Goal: Information Seeking & Learning: Learn about a topic

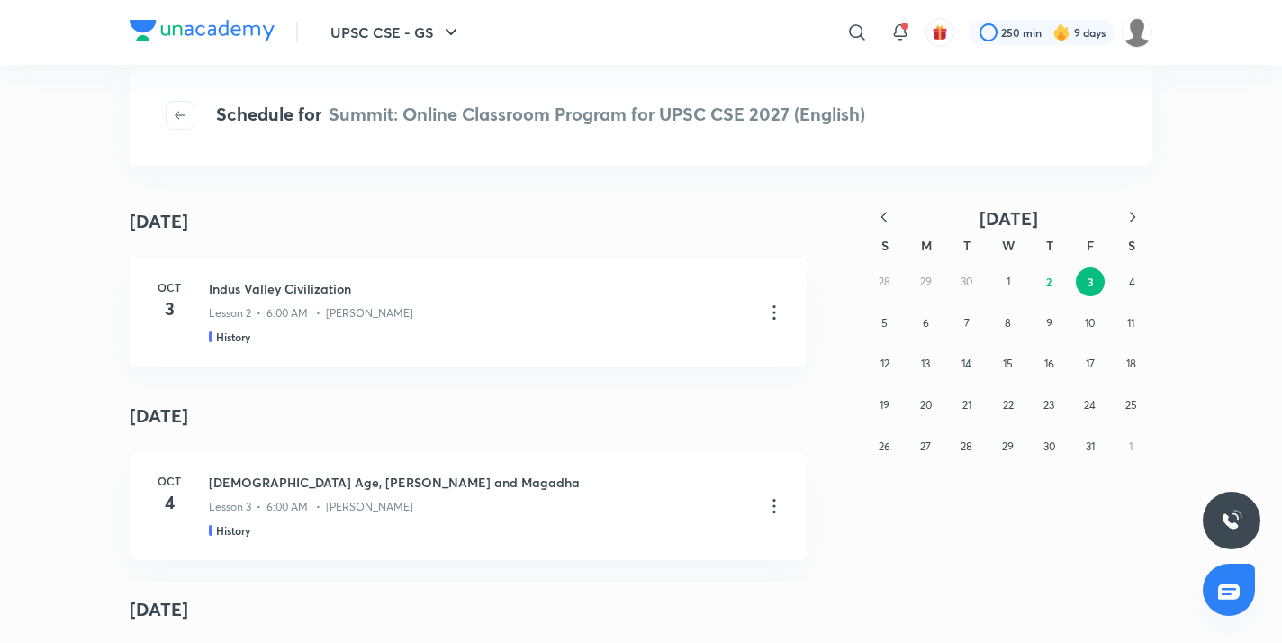
click at [883, 216] on icon "button" at bounding box center [884, 217] width 18 height 18
click at [922, 410] on abbr "22" at bounding box center [925, 405] width 11 height 14
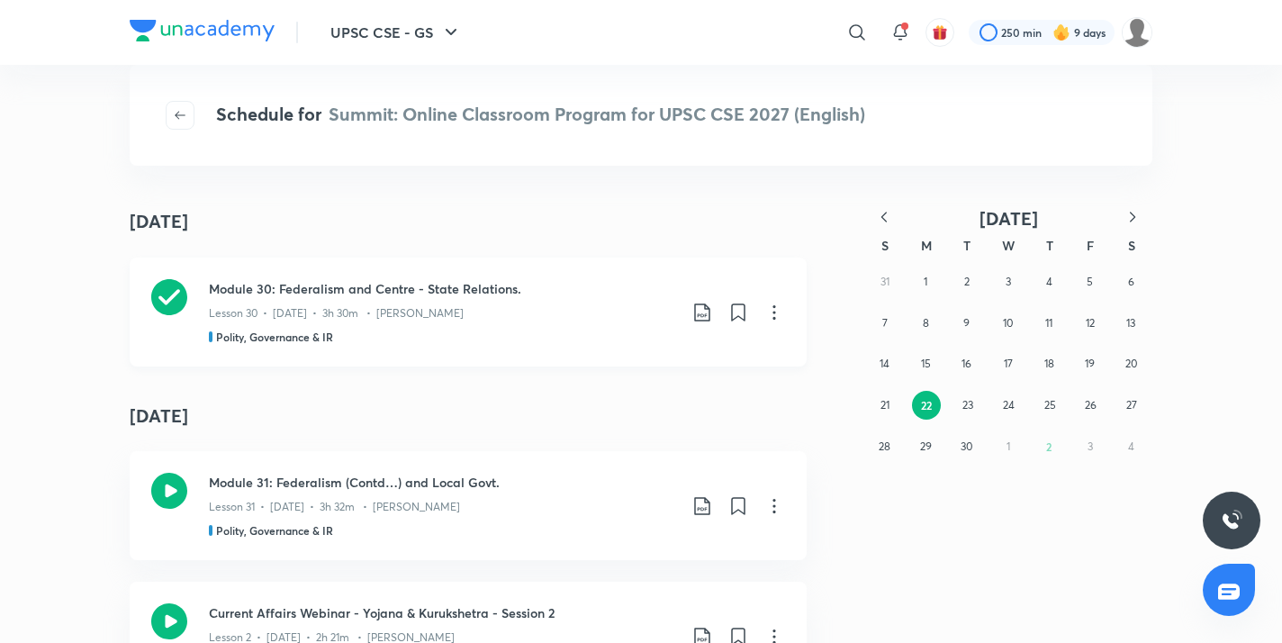
click at [700, 312] on icon at bounding box center [702, 313] width 22 height 22
click at [593, 411] on p "With annotation" at bounding box center [560, 409] width 93 height 19
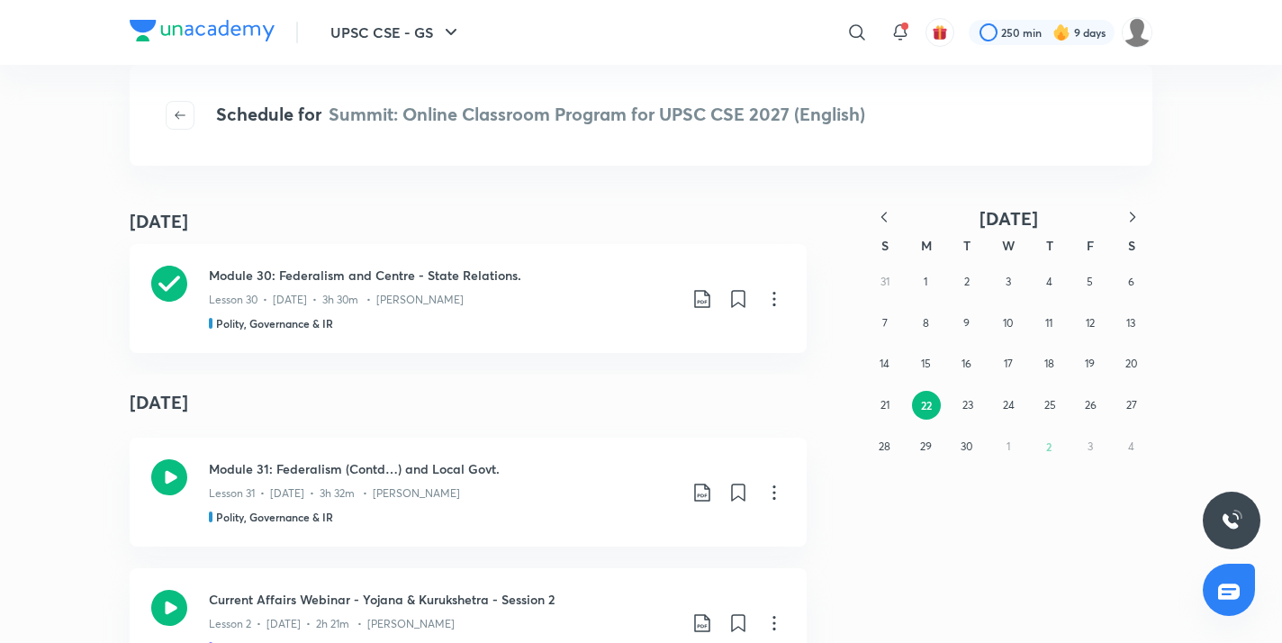
scroll to position [34, 0]
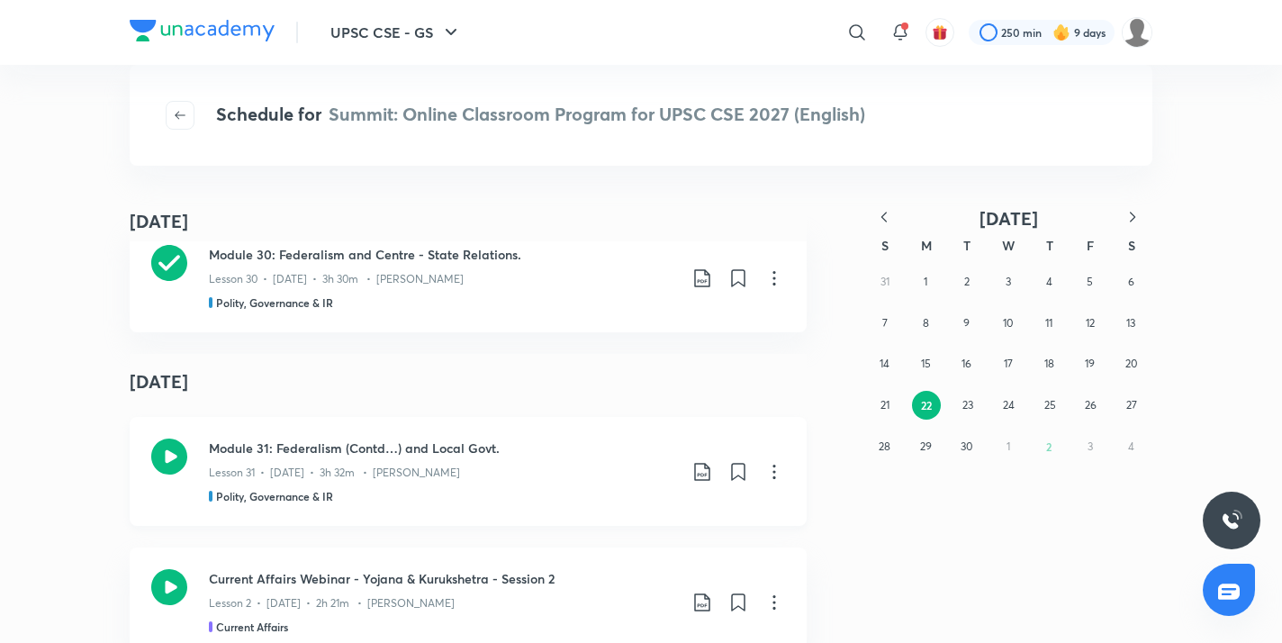
click at [163, 457] on icon at bounding box center [169, 456] width 36 height 36
